Goal: Task Accomplishment & Management: Complete application form

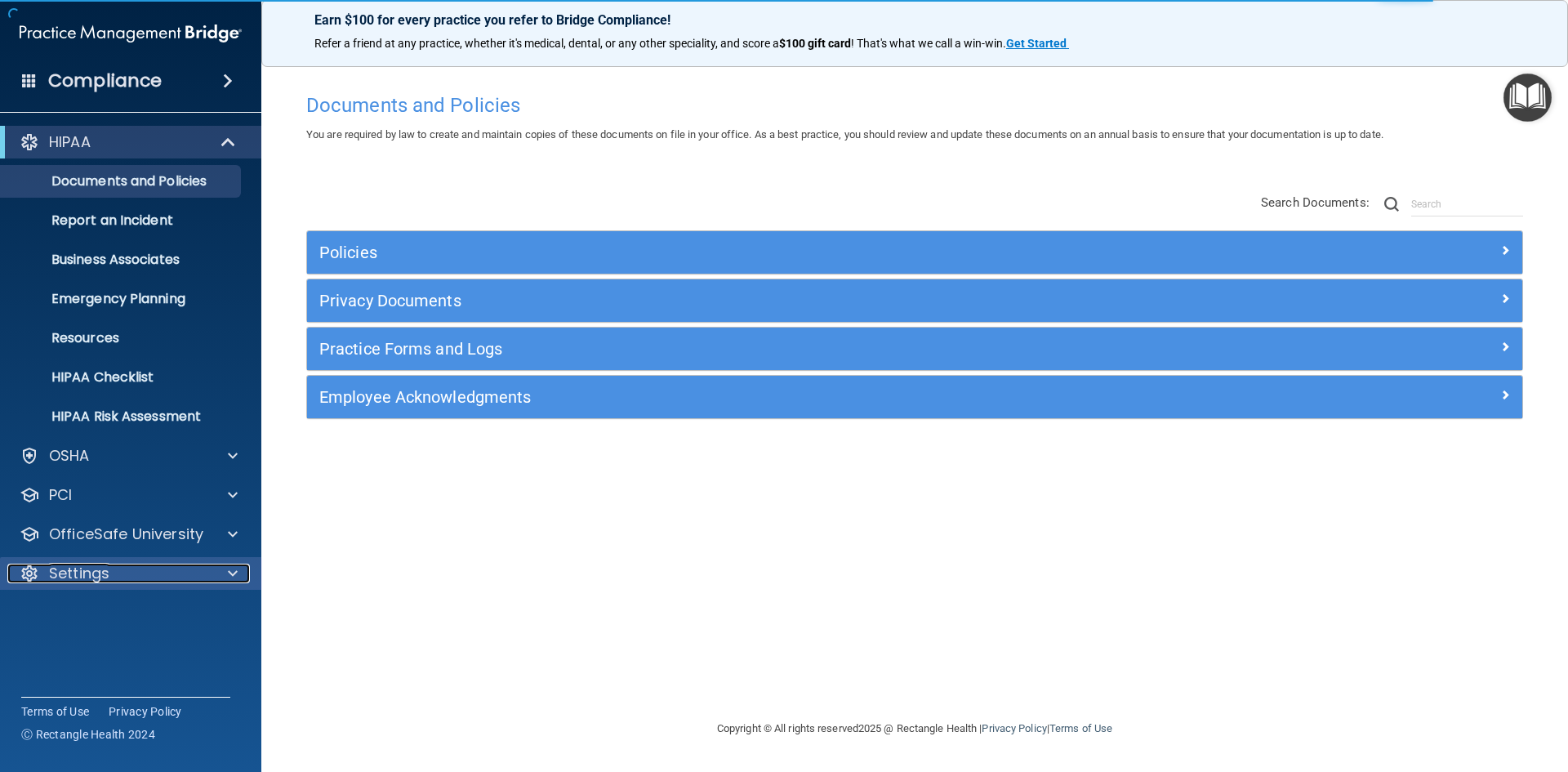
click at [72, 571] on p "Settings" at bounding box center [79, 574] width 61 height 20
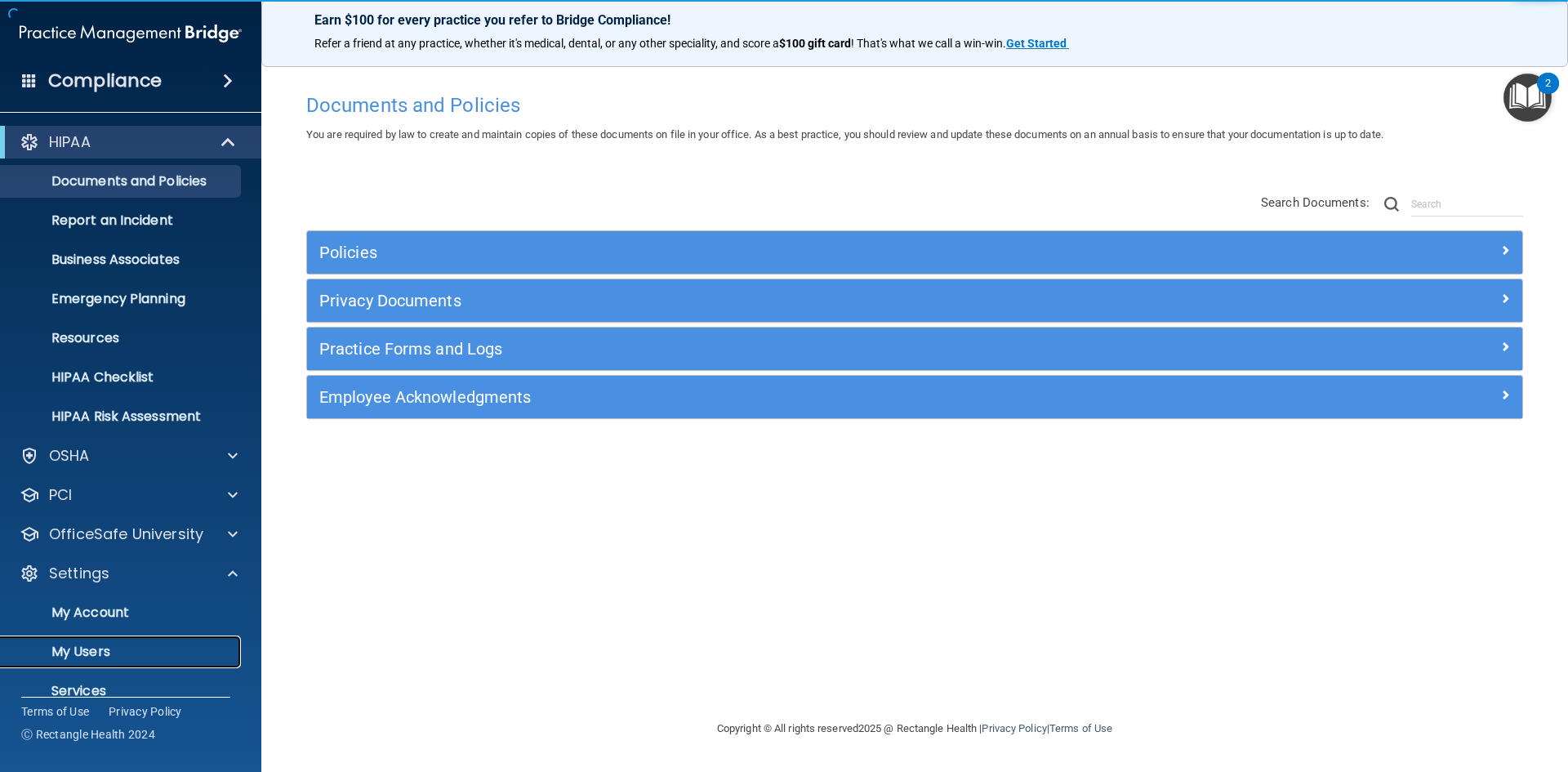
click at [87, 658] on p "My Users" at bounding box center [122, 652] width 223 height 17
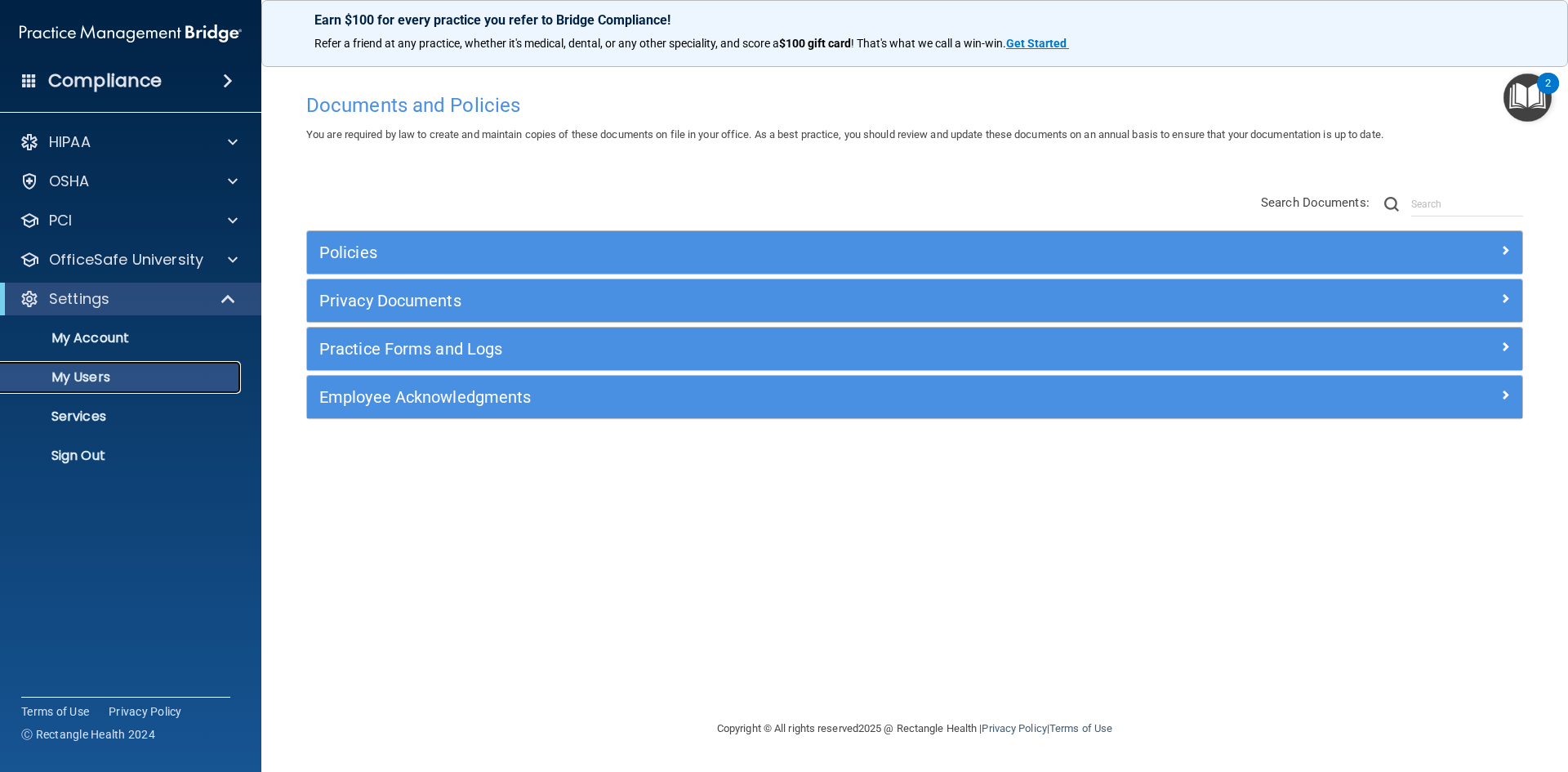
select select "20"
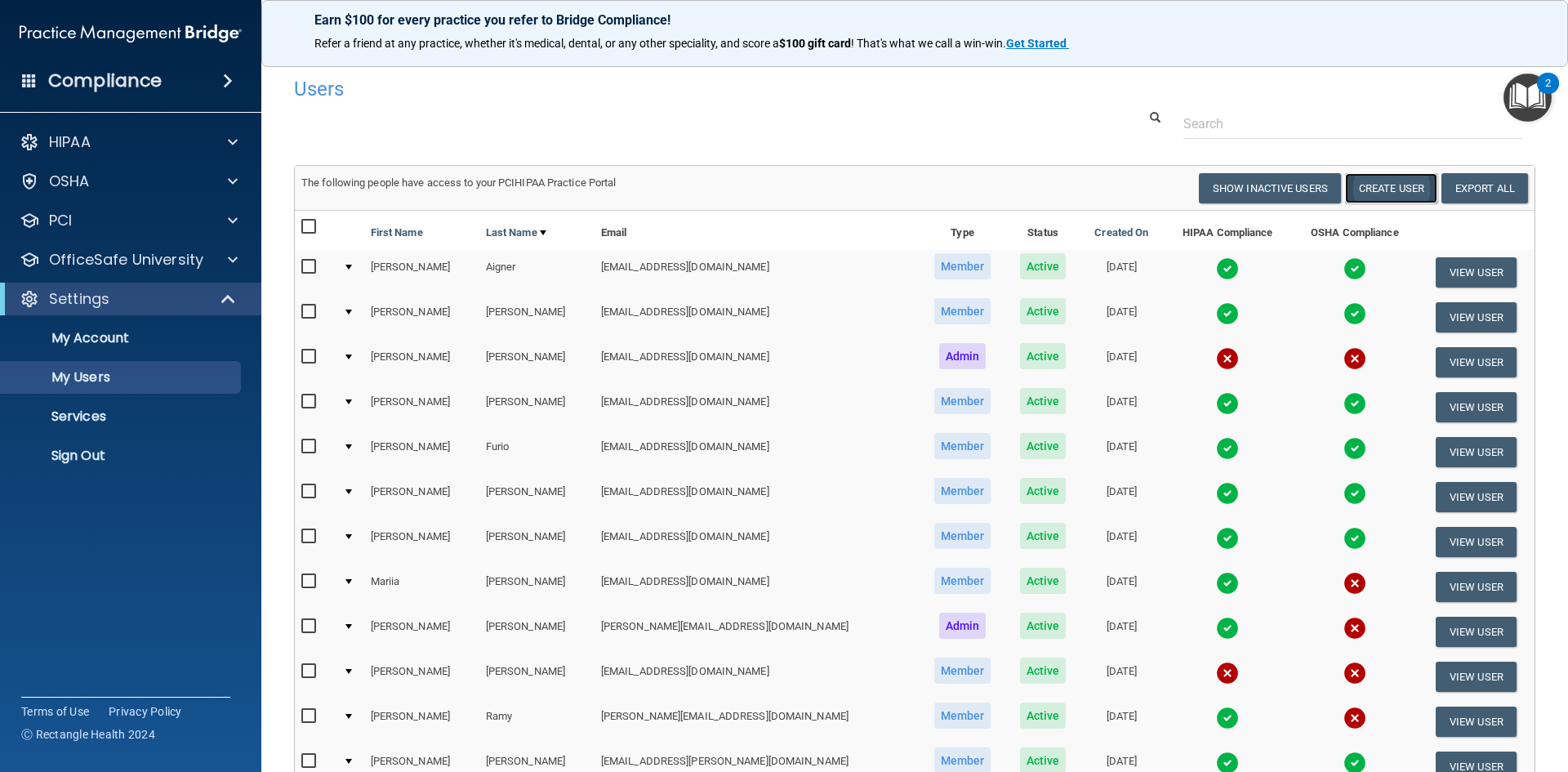
click at [1387, 177] on button "Create User" at bounding box center [1391, 188] width 92 height 30
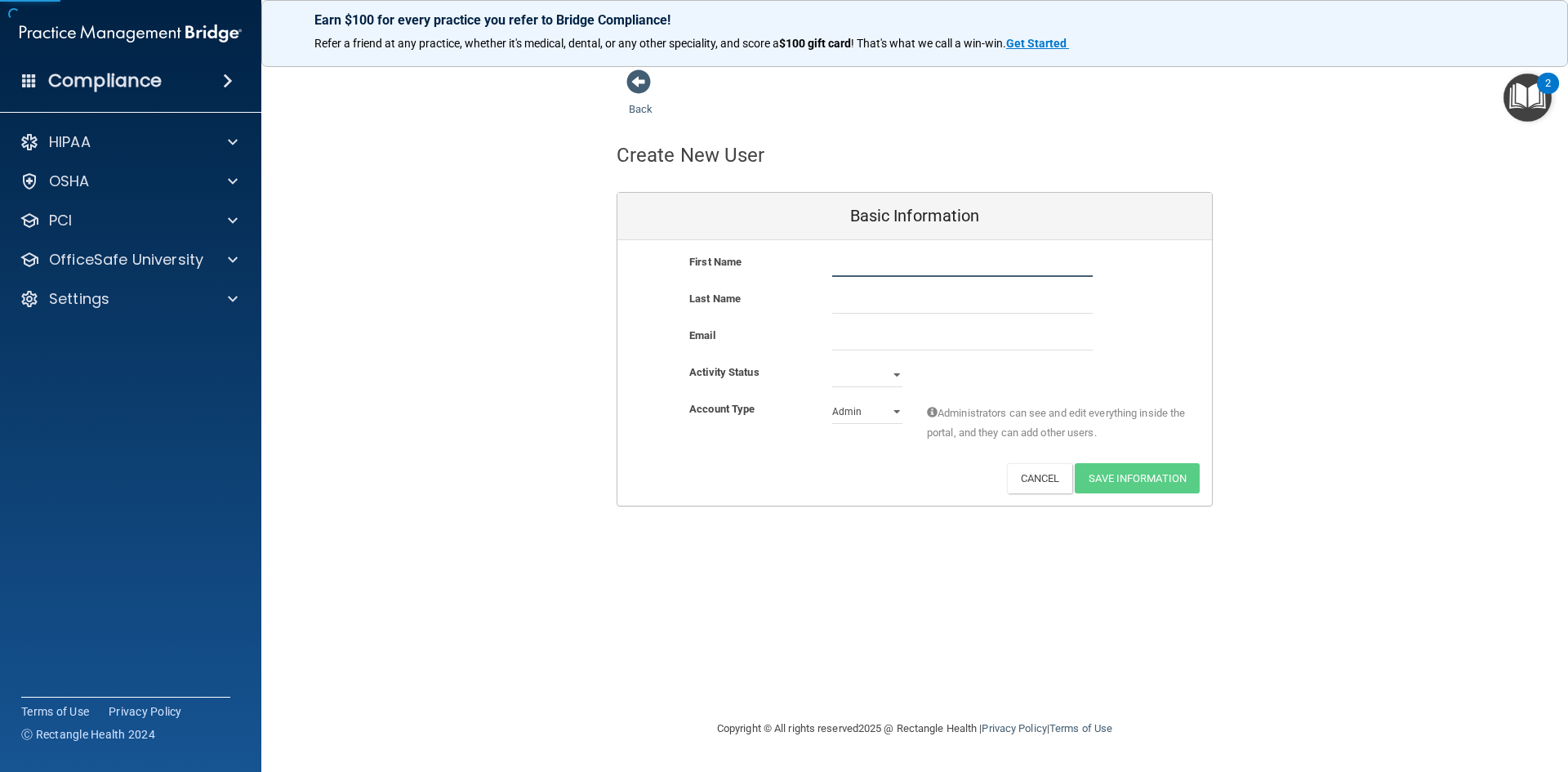
click at [895, 266] on input "text" at bounding box center [962, 264] width 261 height 24
type input "[PERSON_NAME]"
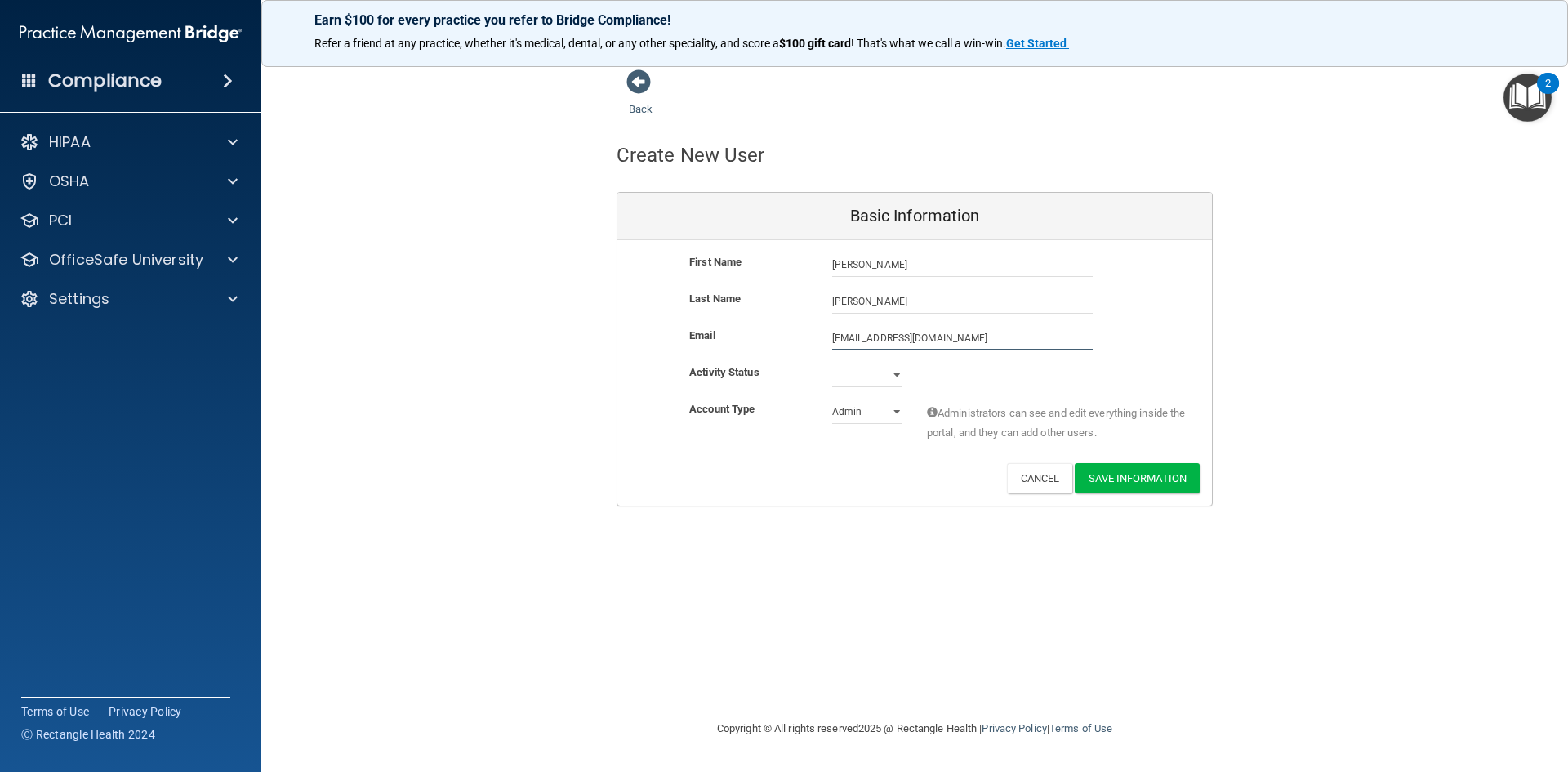
type input "[EMAIL_ADDRESS][DOMAIN_NAME]"
click at [876, 375] on select "Active Inactive" at bounding box center [867, 375] width 70 height 24
select select "active"
click at [832, 363] on select "Active Inactive" at bounding box center [867, 375] width 70 height 24
click at [896, 402] on select "Admin Member" at bounding box center [867, 411] width 70 height 24
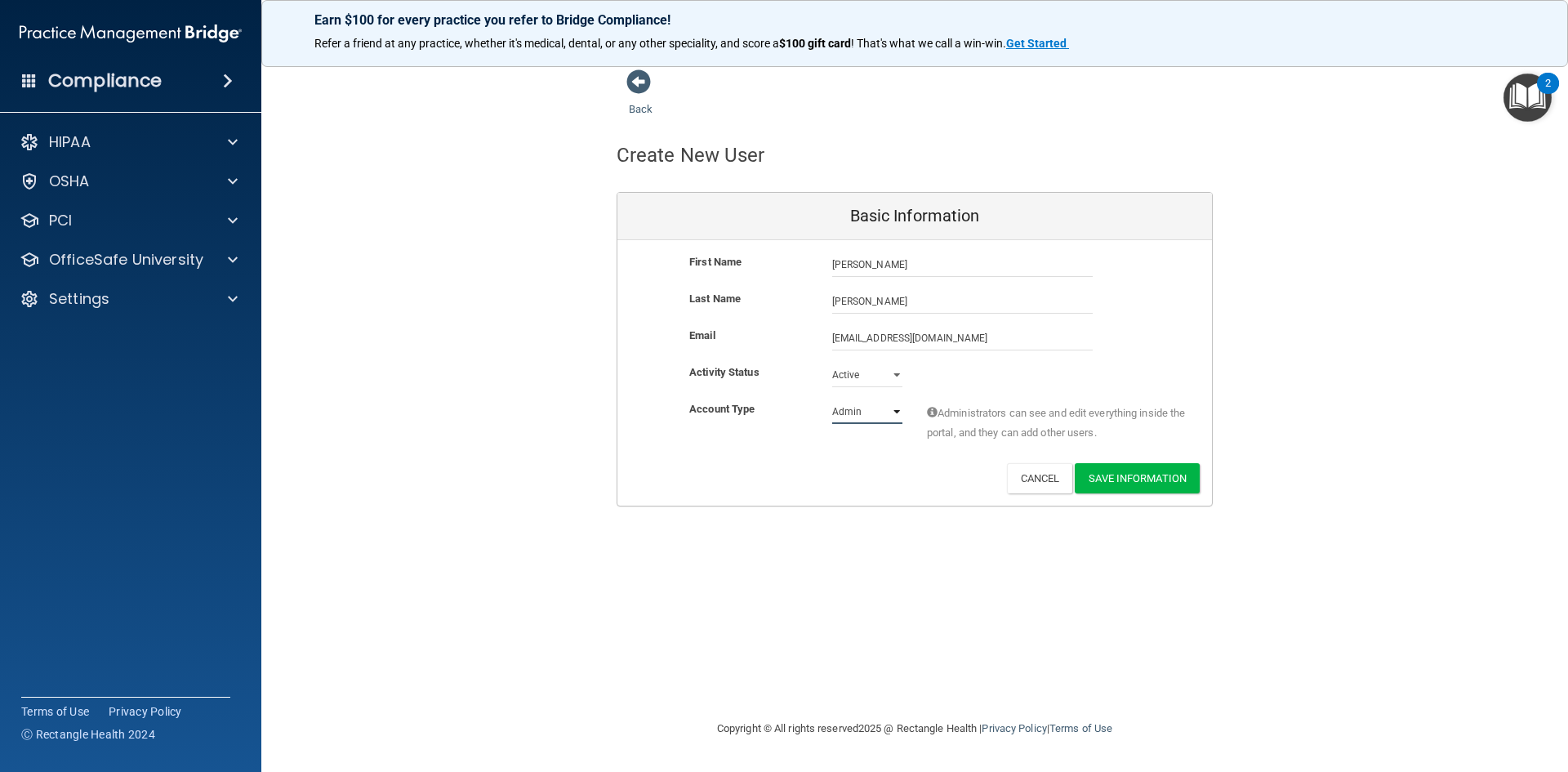
select select "practice_member"
click at [832, 400] on select "Admin Member" at bounding box center [867, 411] width 70 height 24
click at [1116, 476] on button "Save Information" at bounding box center [1137, 478] width 125 height 30
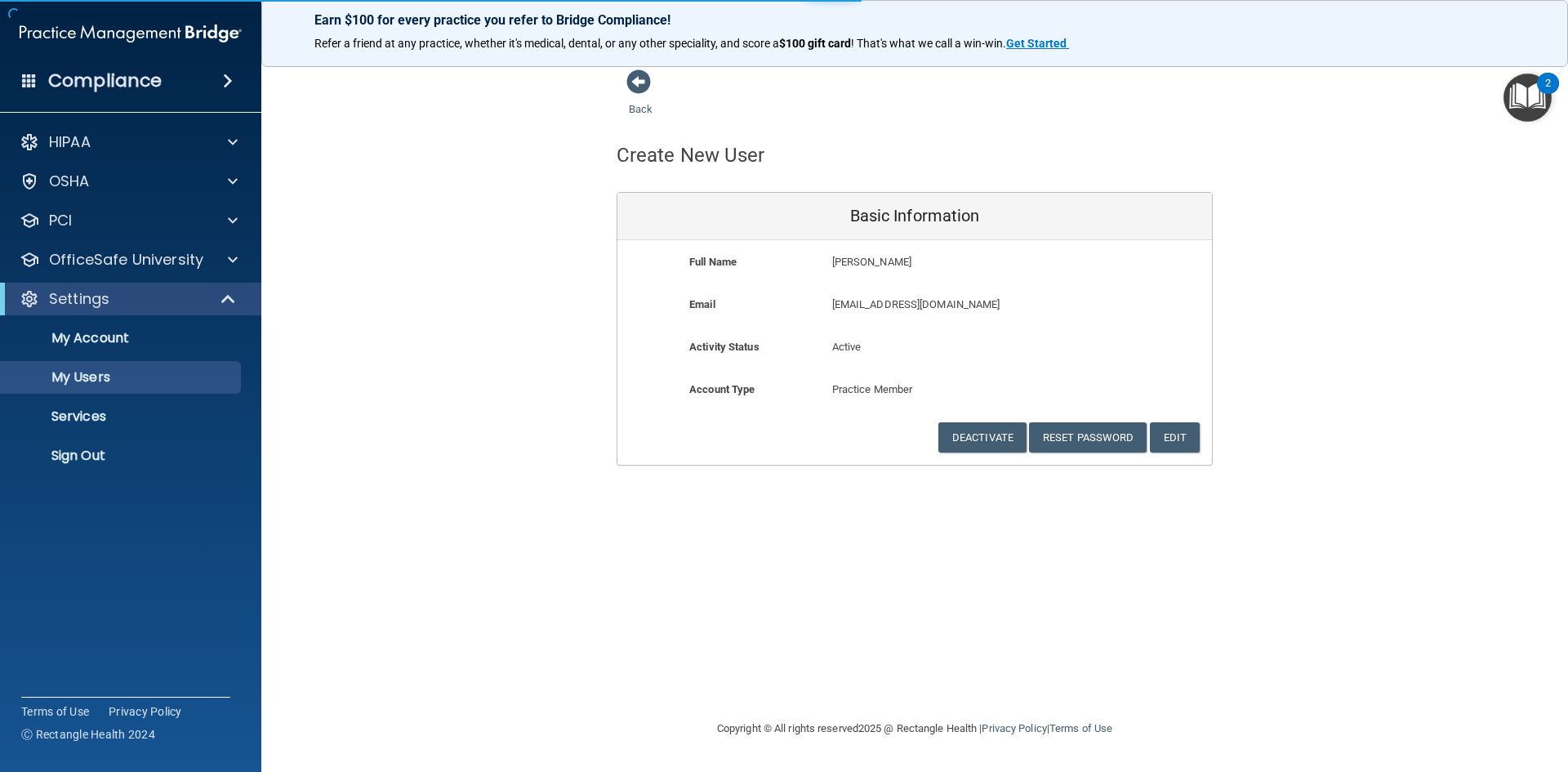
select select "20"
